Goal: Task Accomplishment & Management: Use online tool/utility

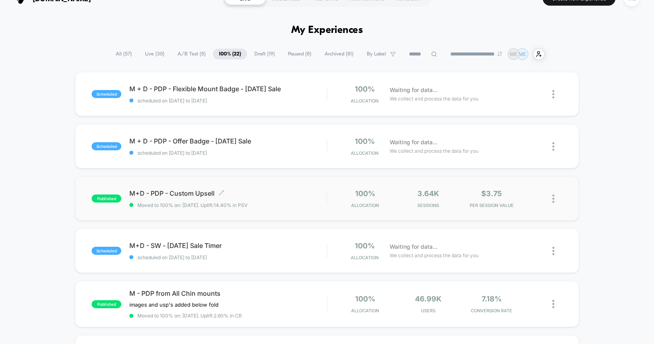
click at [237, 193] on span "M+D - PDP - Custom Upsell Click to edit experience details" at bounding box center [227, 193] width 197 height 8
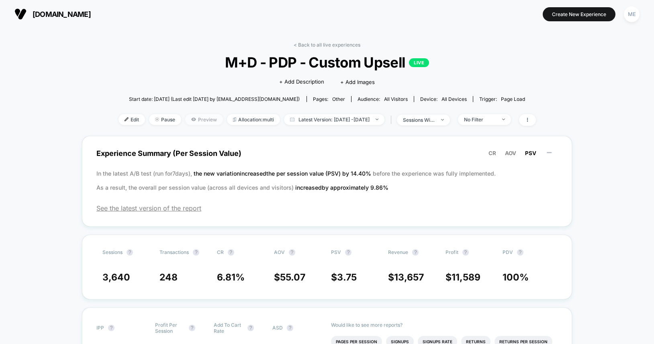
click at [196, 121] on span "Preview" at bounding box center [204, 119] width 38 height 11
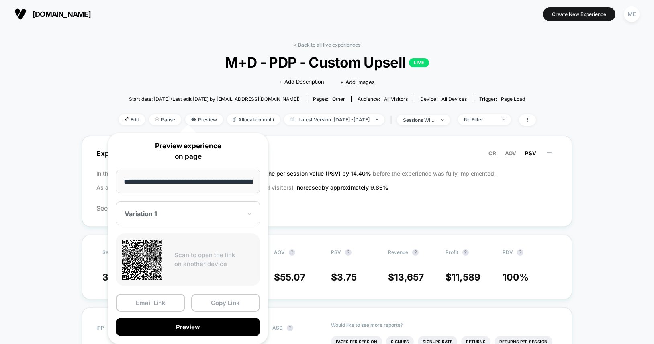
click at [169, 225] on div "**********" at bounding box center [188, 239] width 161 height 212
click at [167, 217] on div at bounding box center [183, 214] width 117 height 8
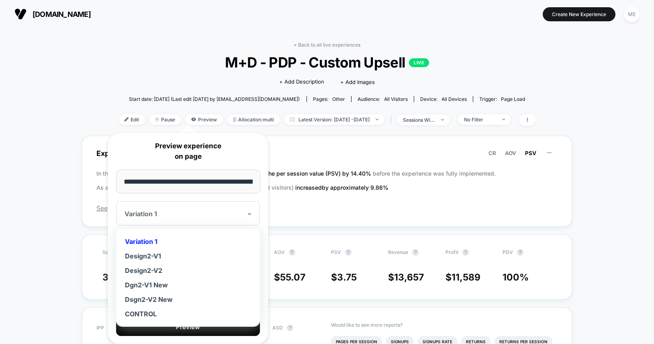
click at [119, 77] on div "< Back to all live experiences M+D - PDP - Custom Upsell LIVE Click to edit exp…" at bounding box center [327, 89] width 417 height 94
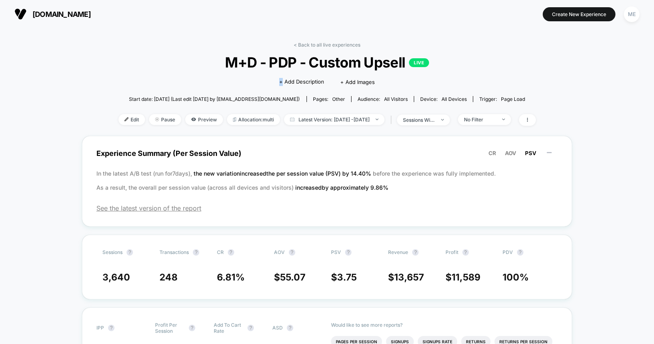
click at [119, 77] on div "< Back to all live experiences M+D - PDP - Custom Upsell LIVE Click to edit exp…" at bounding box center [327, 89] width 417 height 94
